Goal: Find specific page/section: Find specific page/section

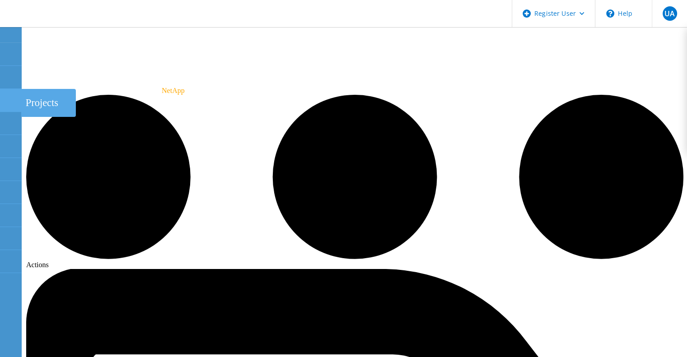
click at [14, 104] on div at bounding box center [10, 102] width 11 height 10
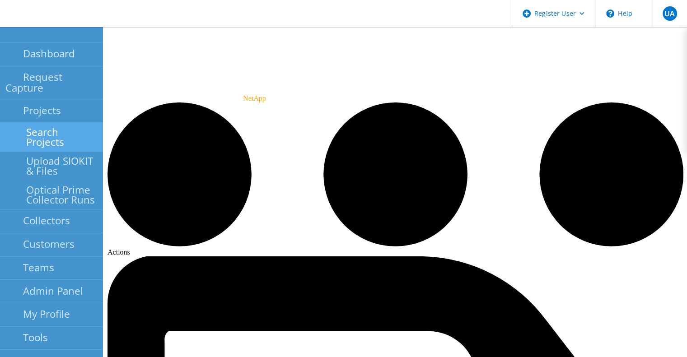
click at [33, 128] on link "Search Projects" at bounding box center [51, 137] width 103 height 29
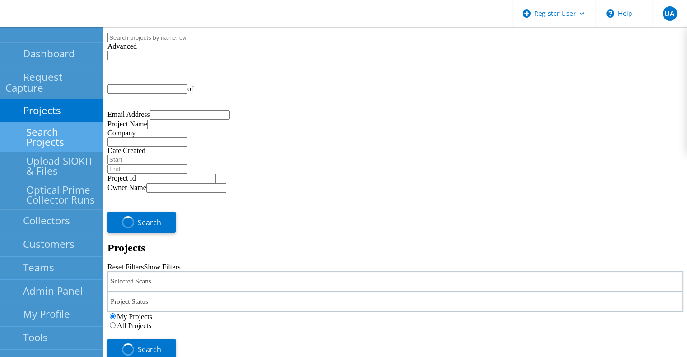
type input "1"
click at [226, 271] on div "Selected Scans 1" at bounding box center [395, 281] width 576 height 20
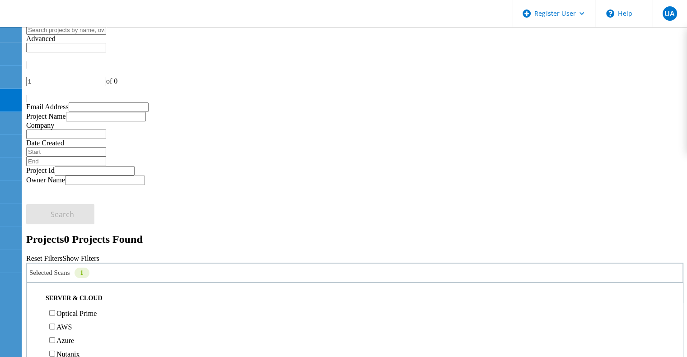
click at [97, 310] on label "Optical Prime" at bounding box center [76, 314] width 40 height 8
click at [55, 310] on input "Optical Prime" at bounding box center [52, 313] width 6 height 6
click at [70, 313] on label "All Projects" at bounding box center [53, 317] width 34 height 8
click at [34, 314] on input "All Projects" at bounding box center [31, 317] width 6 height 6
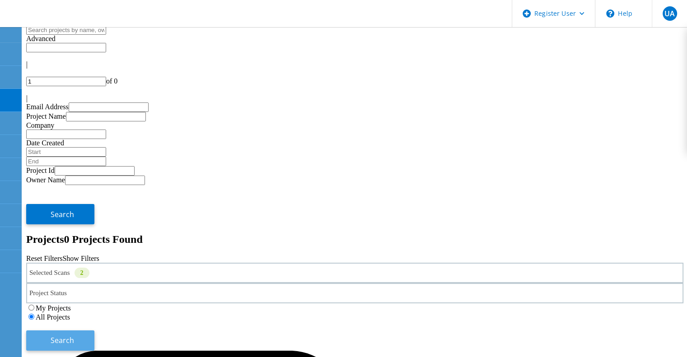
click at [94, 330] on button "Search" at bounding box center [60, 340] width 68 height 20
